Goal: Transaction & Acquisition: Purchase product/service

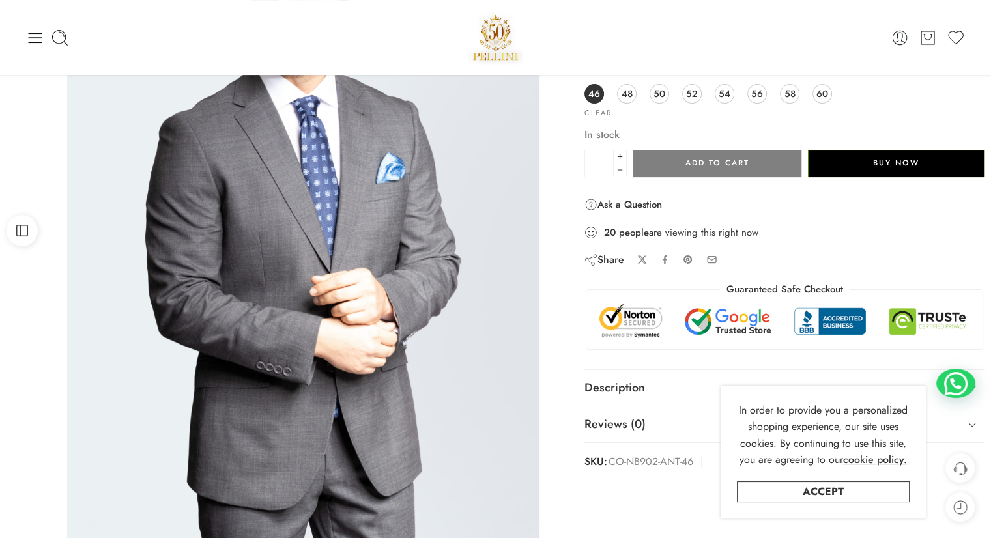
scroll to position [133, 0]
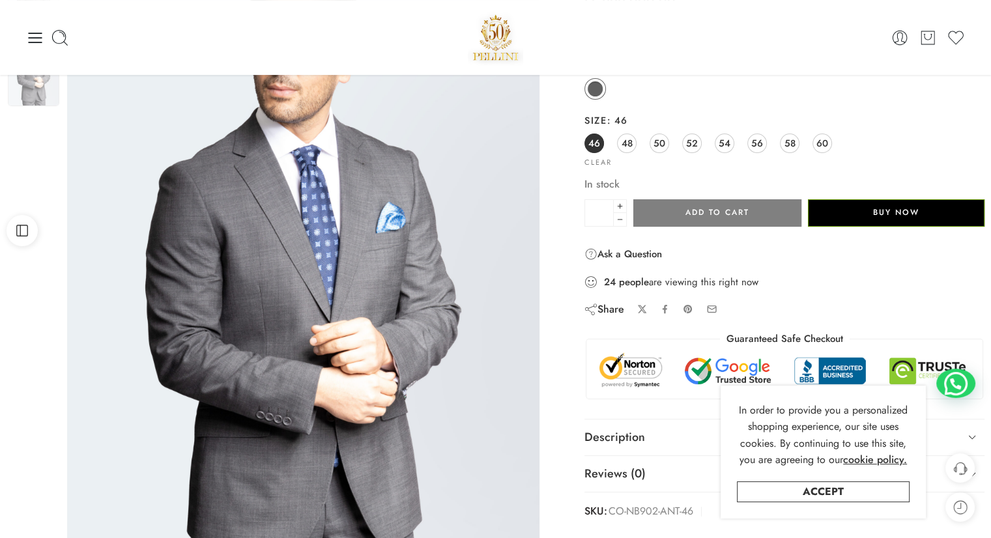
click at [563, 382] on div "Previous Next" at bounding box center [289, 280] width 578 height 637
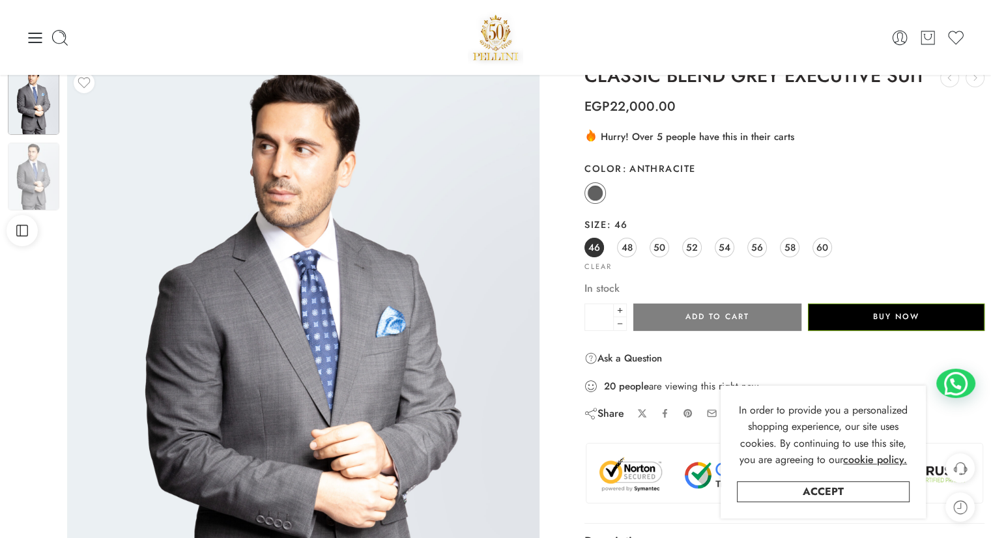
scroll to position [0, 0]
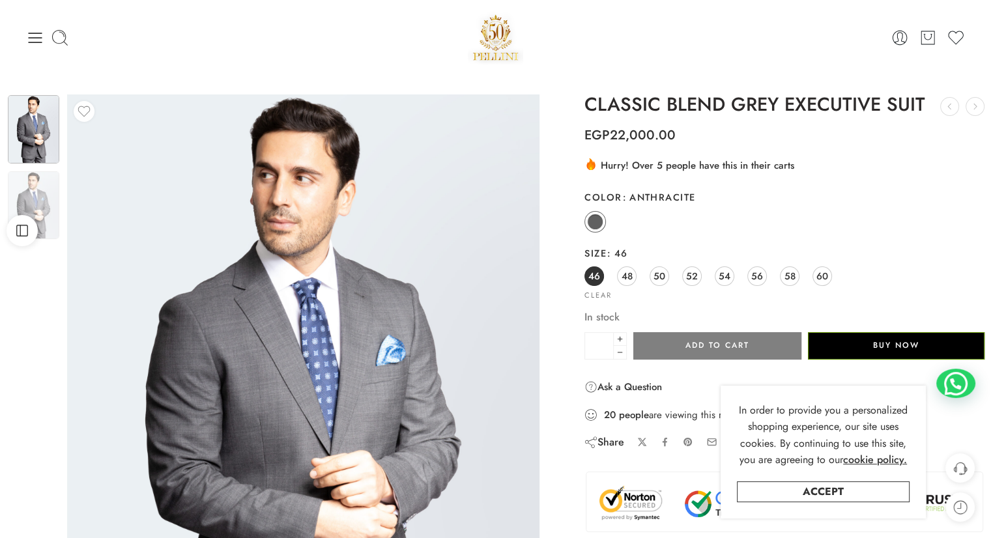
click at [556, 372] on div "Previous Next" at bounding box center [289, 413] width 578 height 637
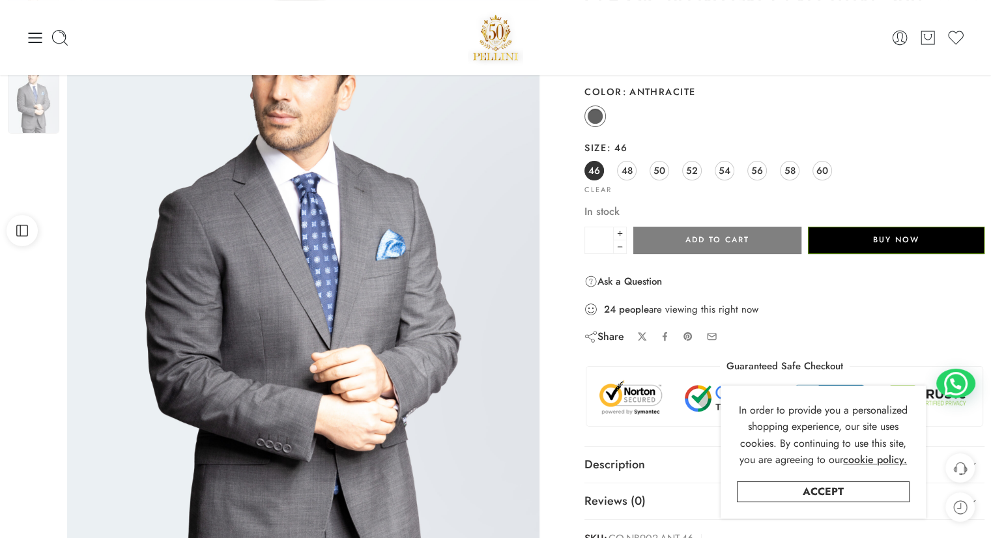
scroll to position [100, 0]
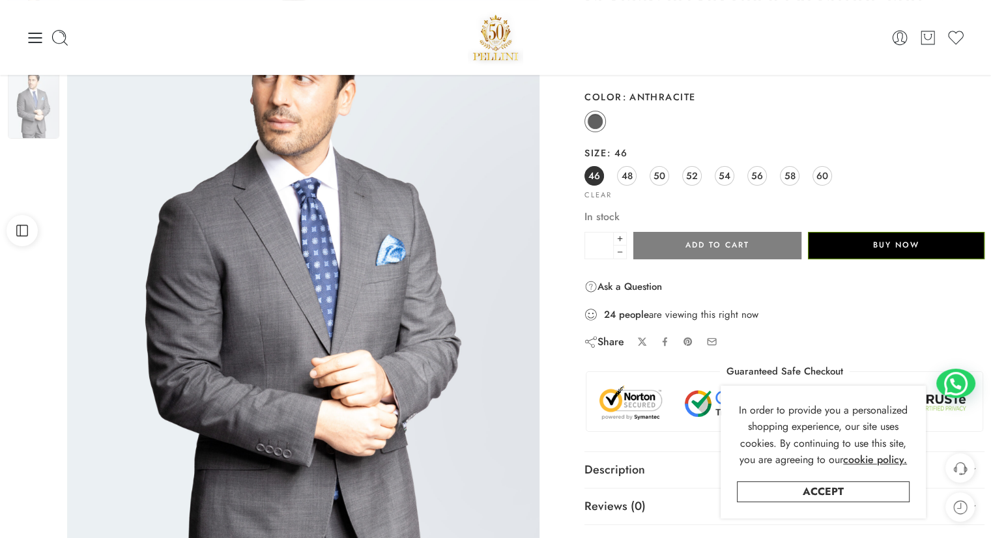
click at [556, 302] on div "Previous Next" at bounding box center [289, 312] width 578 height 637
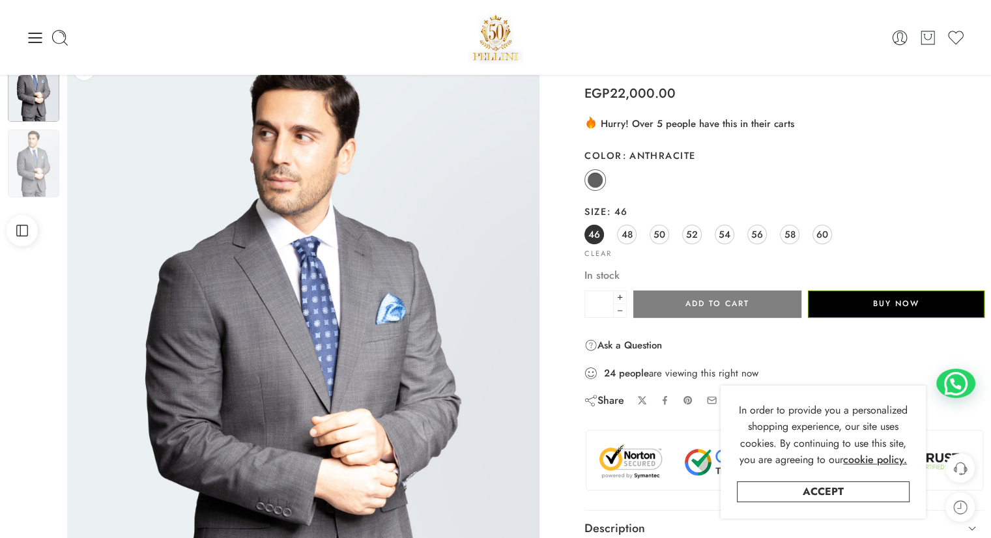
scroll to position [0, 0]
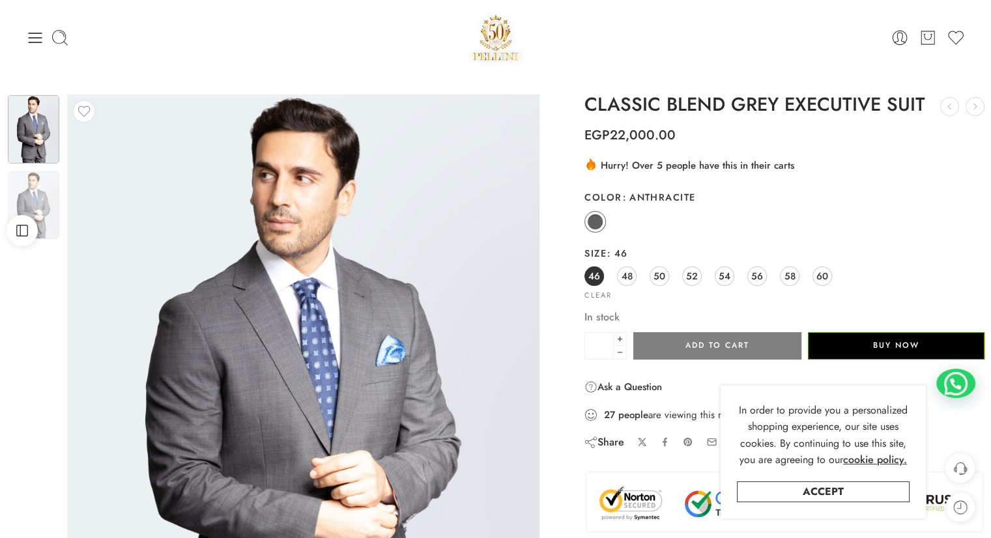
click at [556, 302] on div "Previous Next" at bounding box center [289, 413] width 578 height 637
click at [553, 187] on div "Previous Next" at bounding box center [289, 413] width 578 height 637
click at [562, 219] on div "Previous Next" at bounding box center [289, 413] width 578 height 637
click at [695, 276] on span "52" at bounding box center [692, 276] width 12 height 18
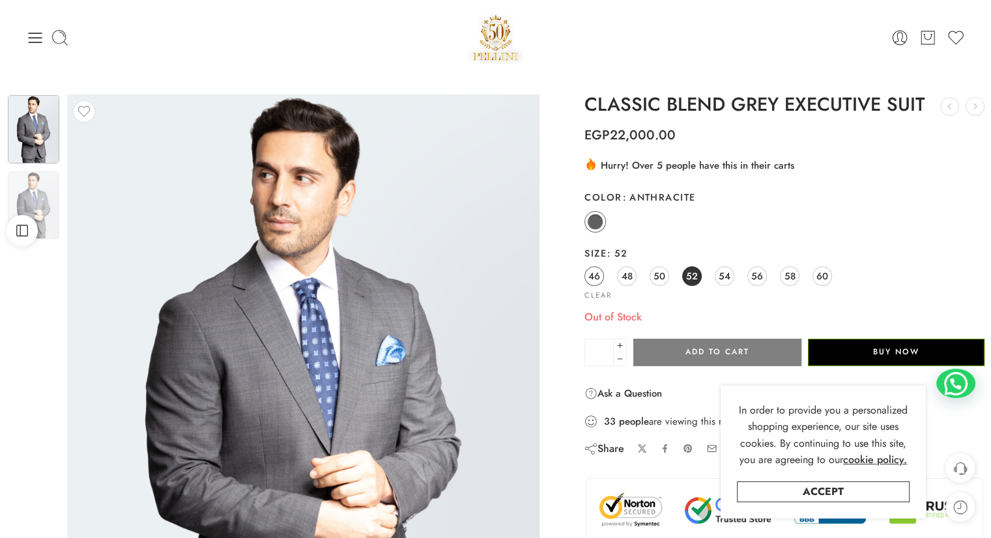
click at [597, 278] on span "46" at bounding box center [595, 276] width 12 height 18
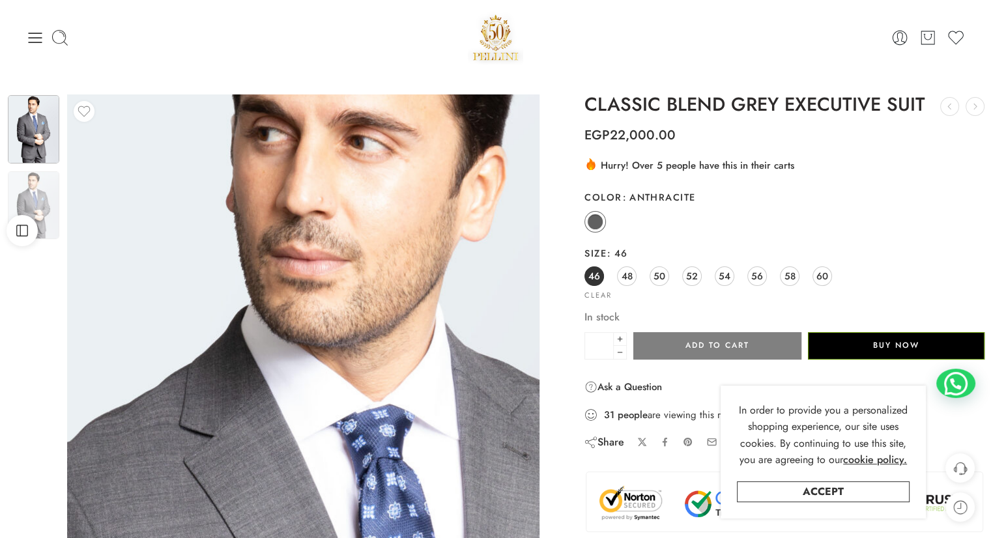
drag, startPoint x: 166, startPoint y: 420, endPoint x: 286, endPoint y: 188, distance: 261.2
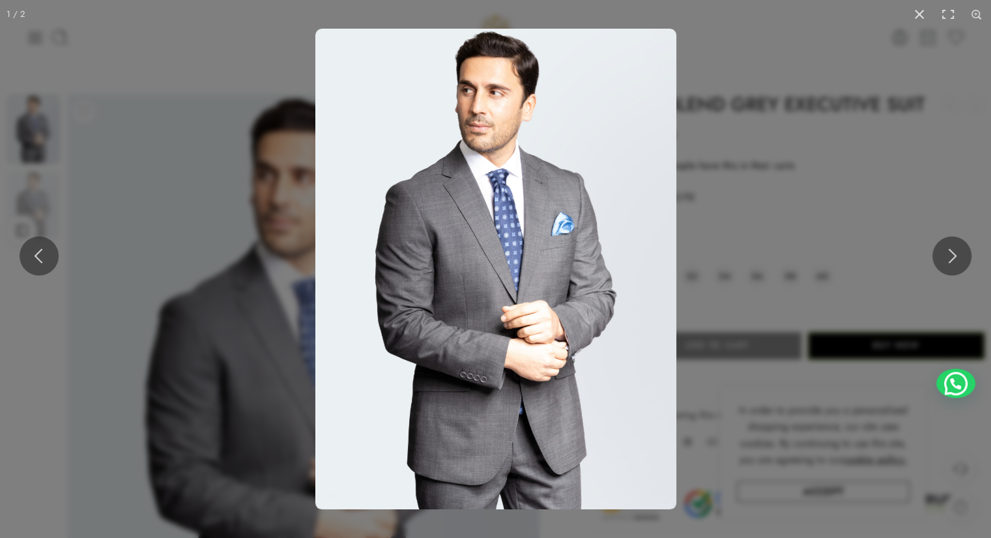
click at [540, 245] on img at bounding box center [495, 269] width 361 height 481
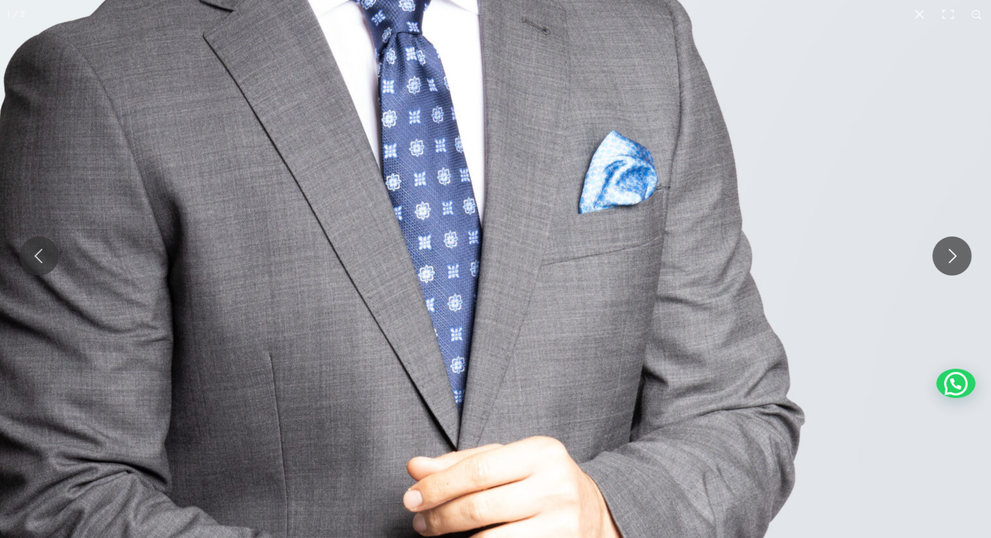
click at [540, 245] on img at bounding box center [386, 328] width 1251 height 1668
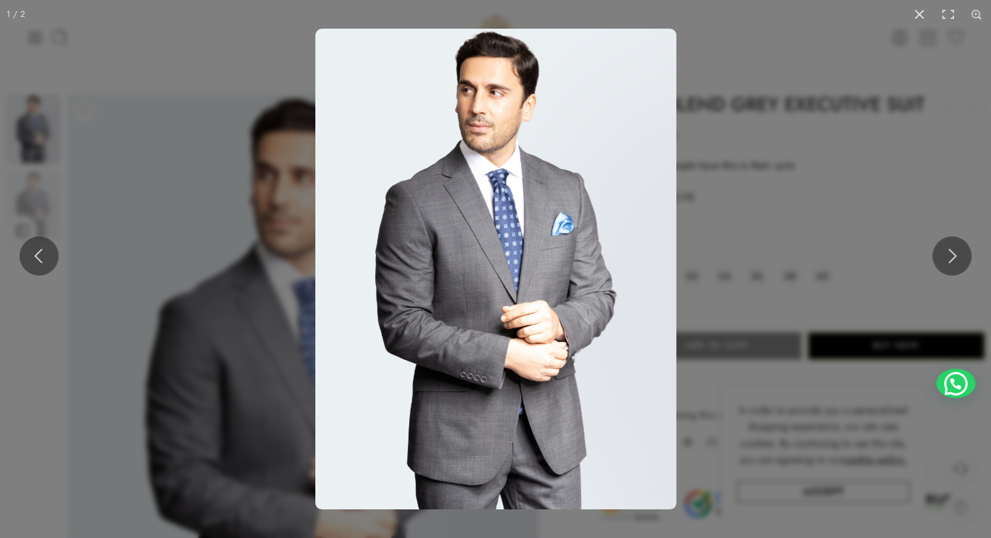
click at [506, 239] on img at bounding box center [495, 269] width 361 height 481
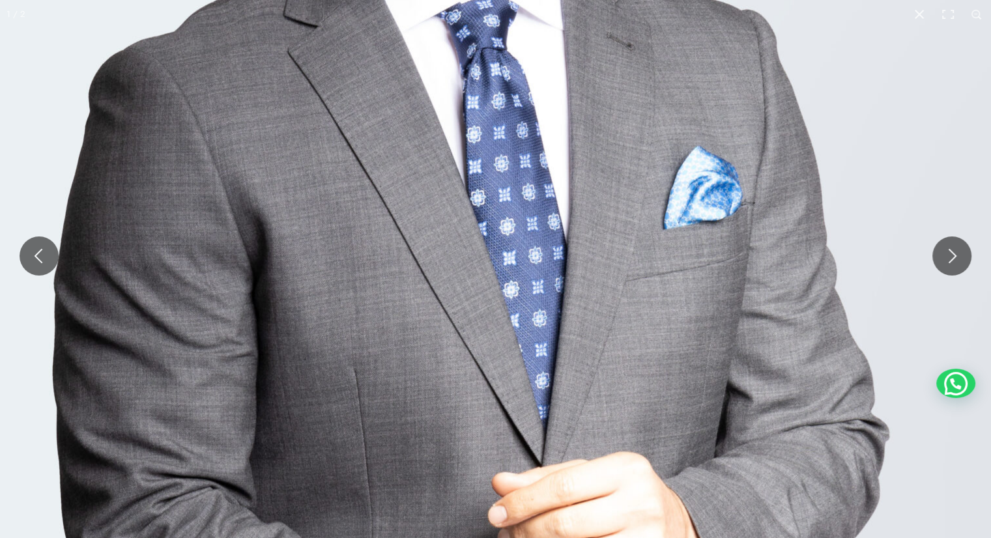
click at [506, 239] on img at bounding box center [471, 344] width 1251 height 1668
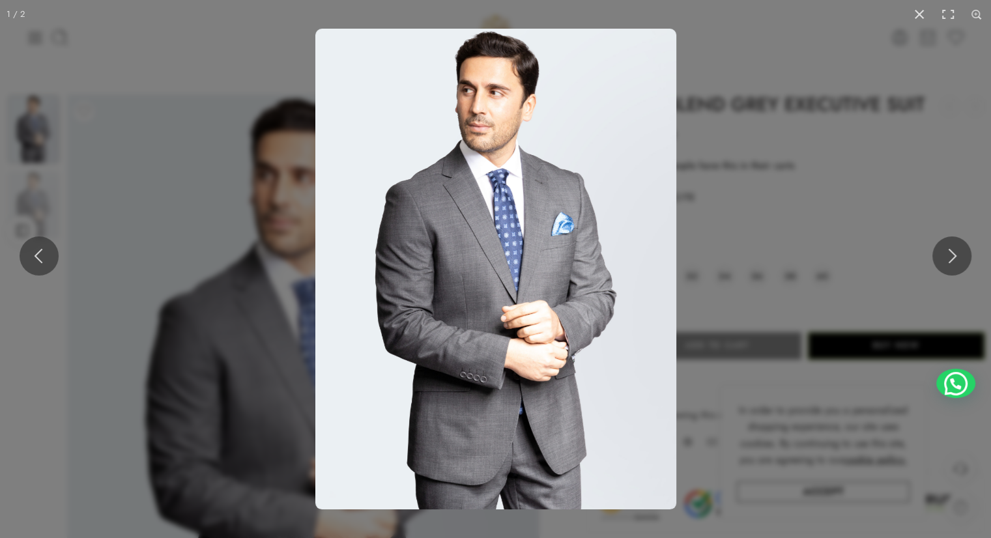
click at [506, 239] on img at bounding box center [495, 269] width 361 height 481
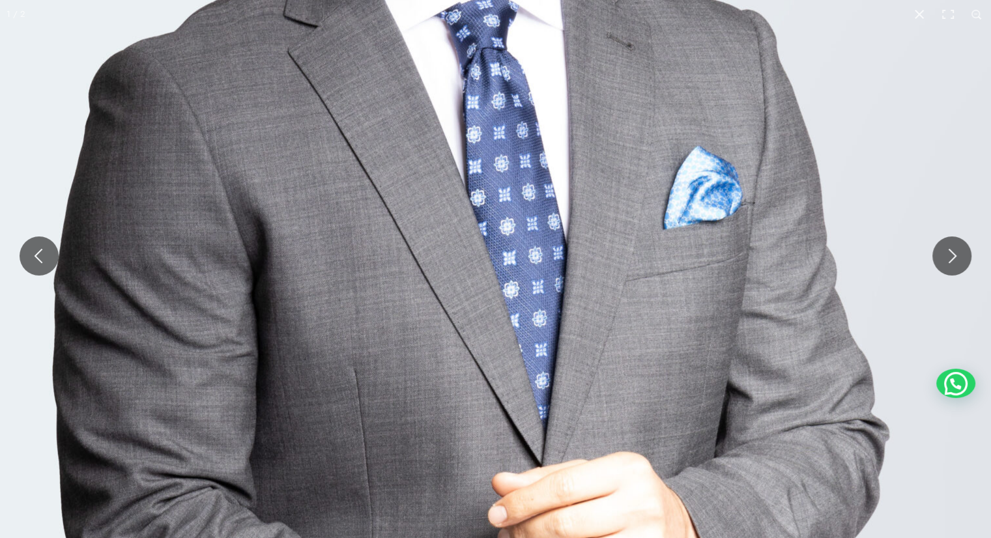
click at [506, 239] on img at bounding box center [471, 344] width 1251 height 1668
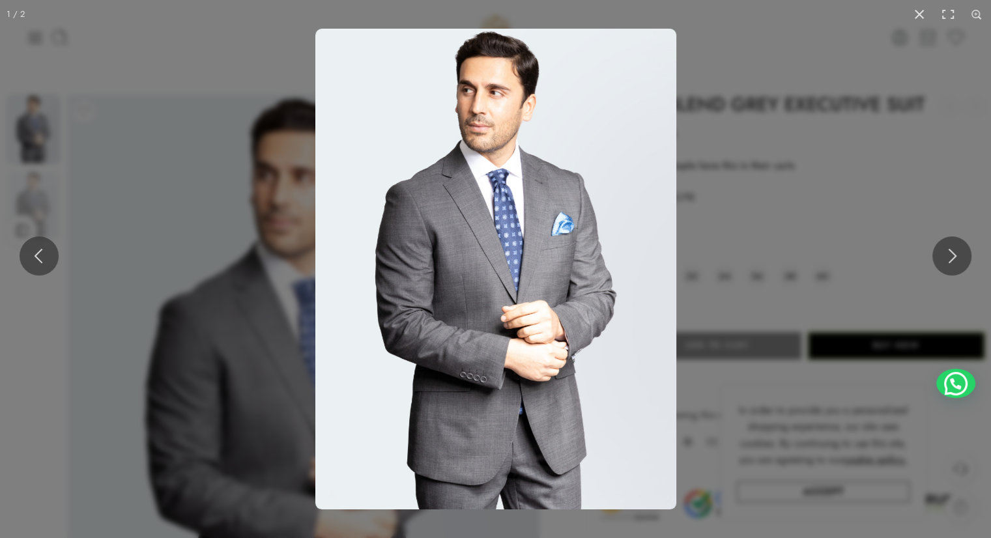
click at [506, 284] on img at bounding box center [495, 269] width 361 height 481
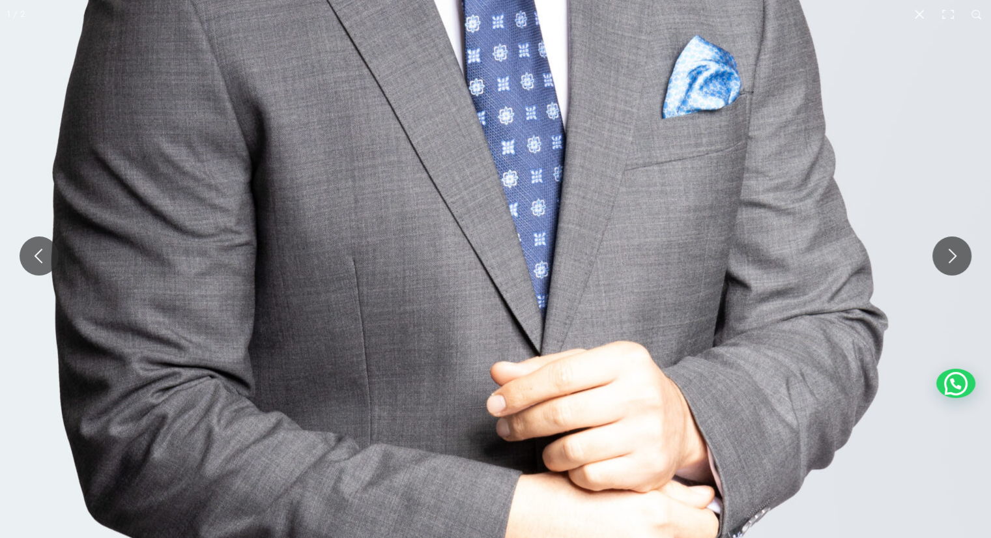
click at [506, 284] on img at bounding box center [469, 233] width 1251 height 1668
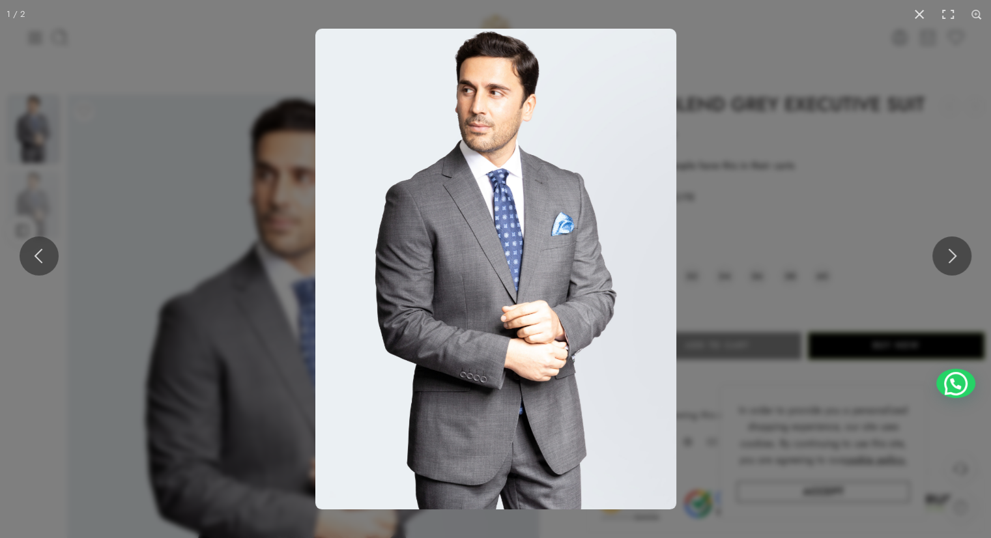
click at [494, 128] on img at bounding box center [495, 269] width 361 height 481
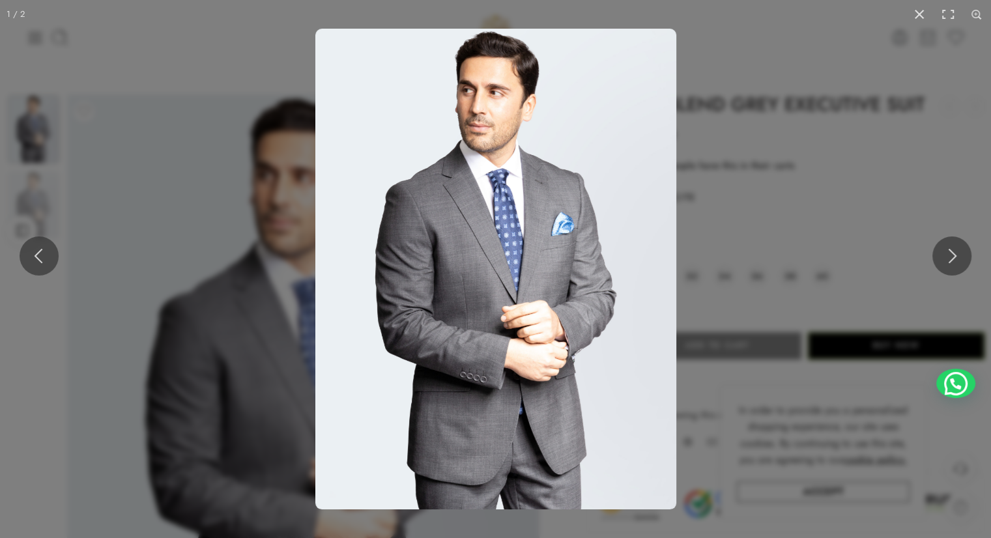
click at [491, 252] on img at bounding box center [495, 269] width 361 height 481
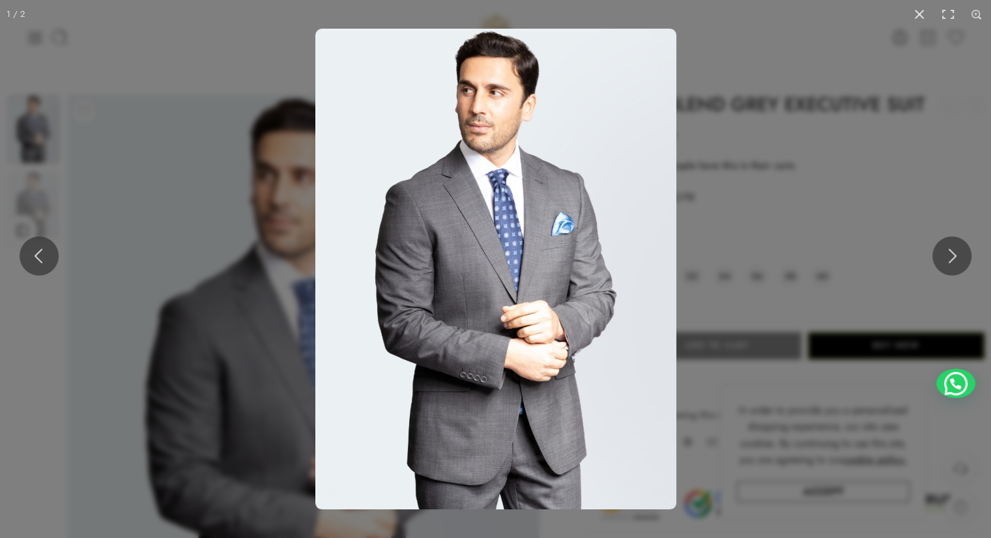
click at [511, 278] on img at bounding box center [495, 269] width 361 height 481
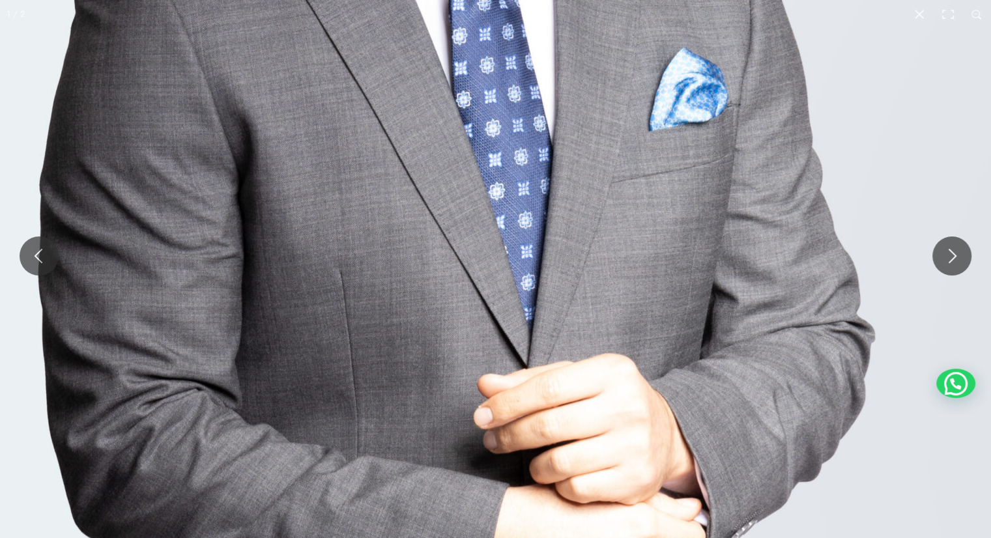
click at [541, 340] on img at bounding box center [456, 245] width 1251 height 1668
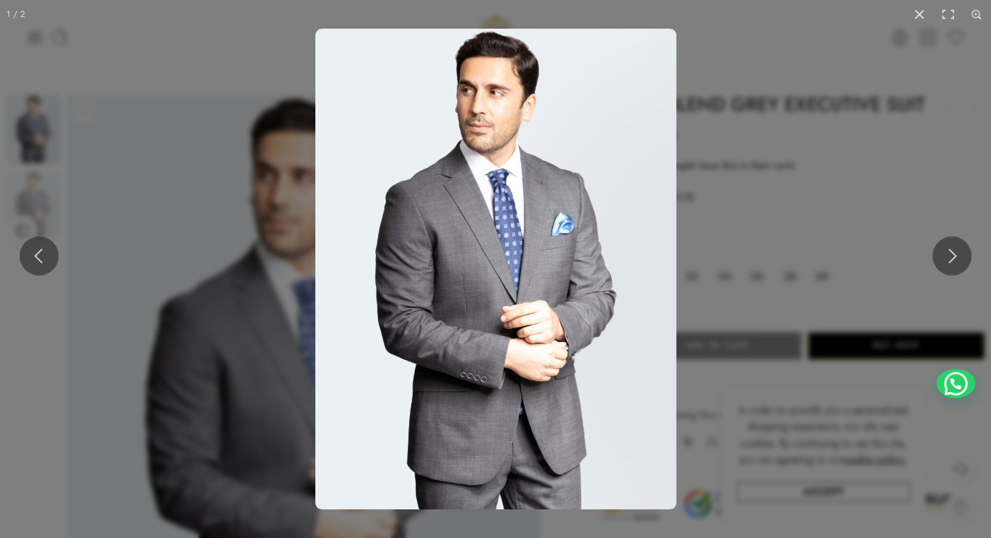
click at [534, 297] on img at bounding box center [495, 269] width 361 height 481
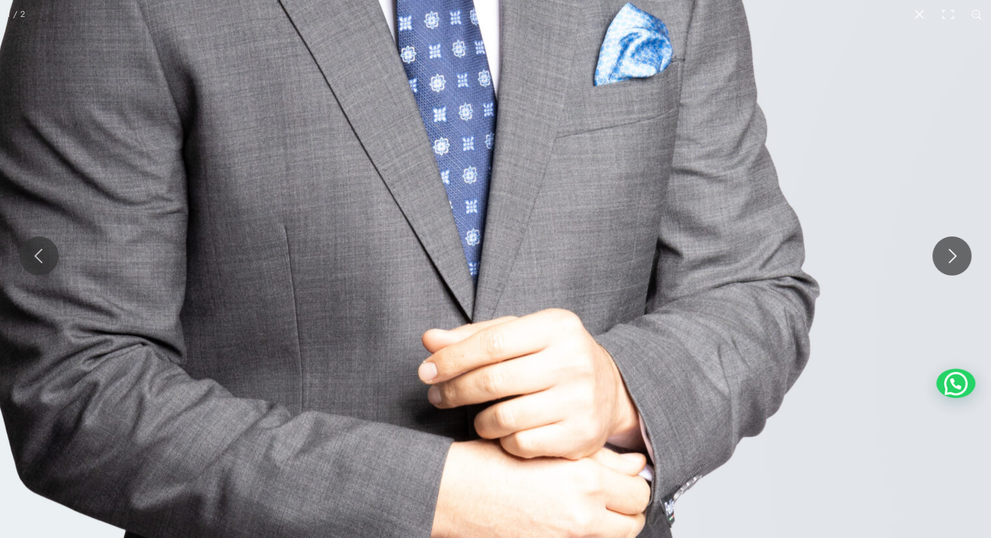
click at [534, 297] on img at bounding box center [401, 201] width 1251 height 1668
